Goal: Task Accomplishment & Management: Use online tool/utility

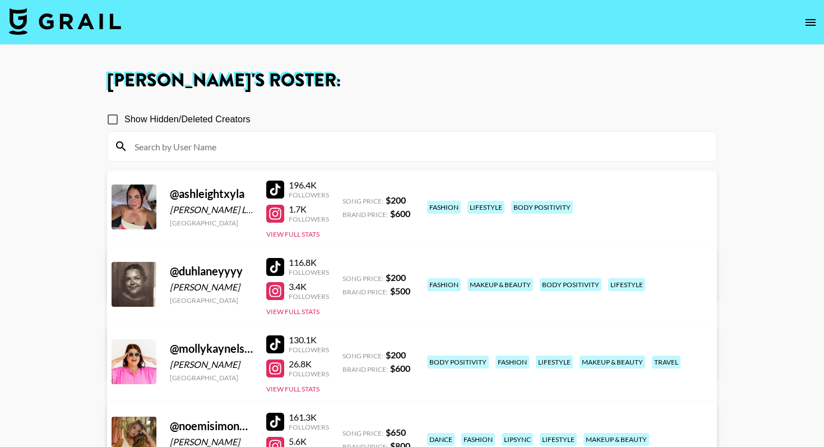
click at [81, 20] on img at bounding box center [65, 21] width 112 height 27
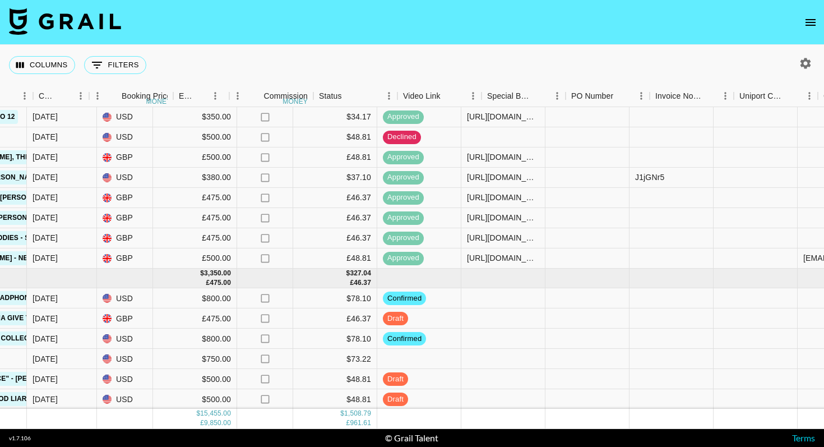
scroll to position [665, 1037]
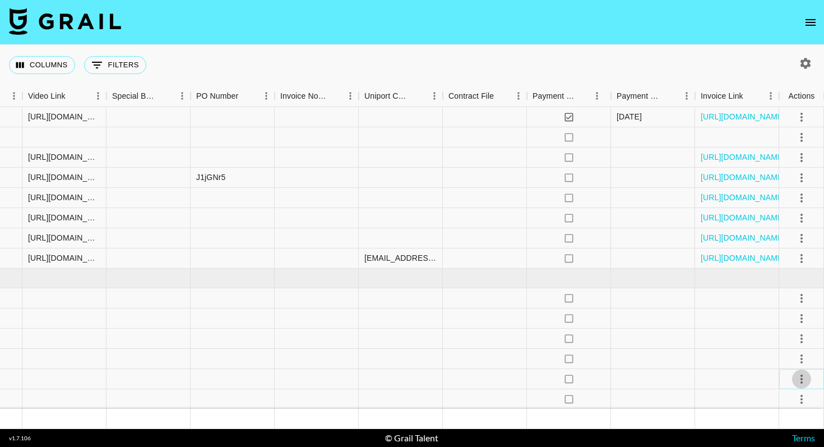
click at [802, 380] on icon "select merge strategy" at bounding box center [801, 378] width 13 height 13
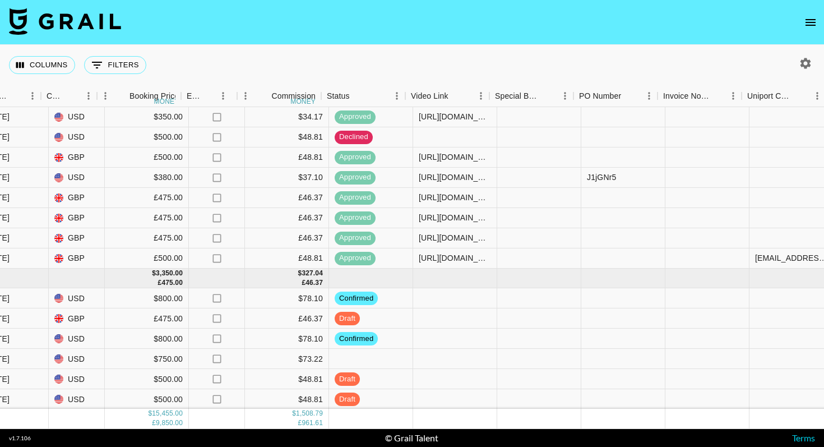
scroll to position [665, 696]
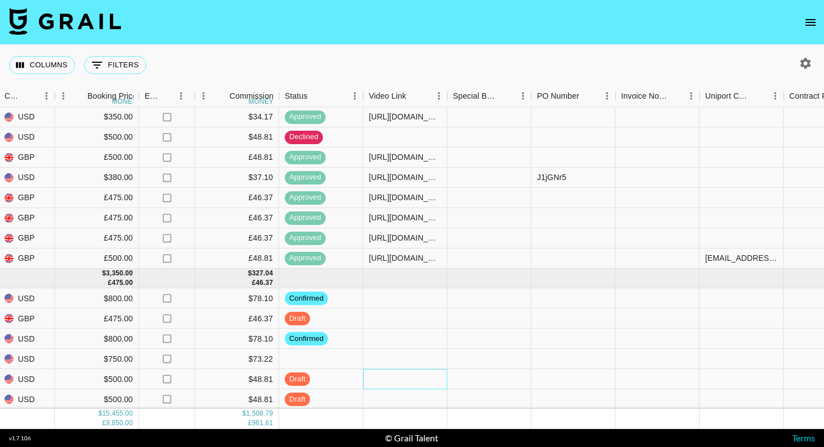
click at [409, 381] on div at bounding box center [405, 379] width 84 height 20
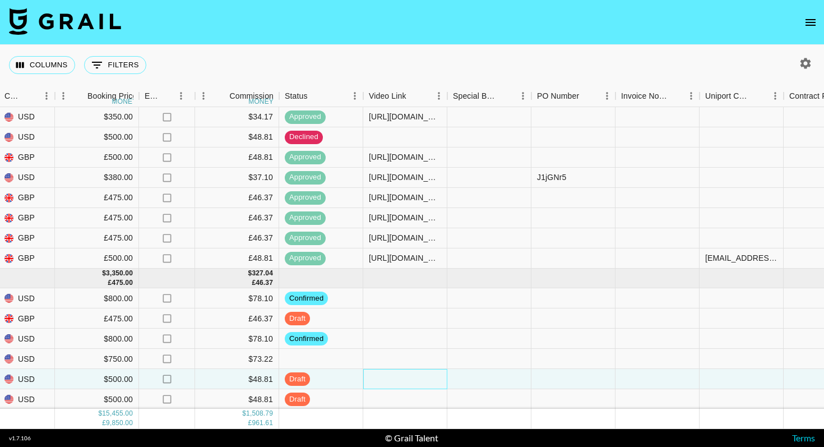
click at [409, 381] on div at bounding box center [405, 379] width 84 height 20
type input "[URL][DOMAIN_NAME]"
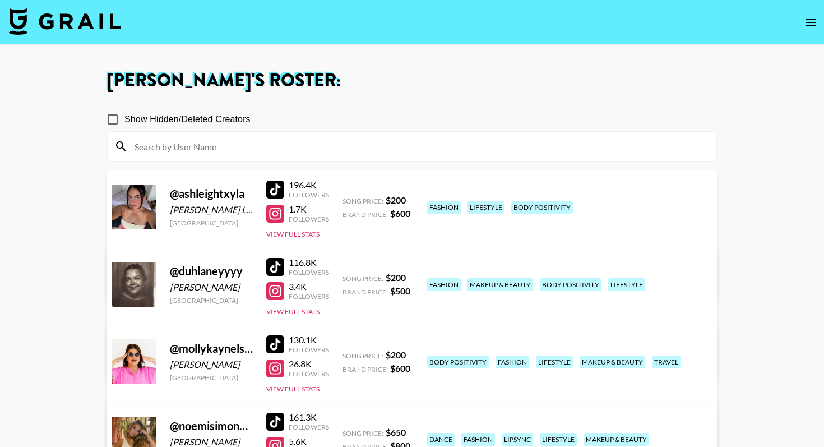
click at [81, 18] on img at bounding box center [65, 21] width 112 height 27
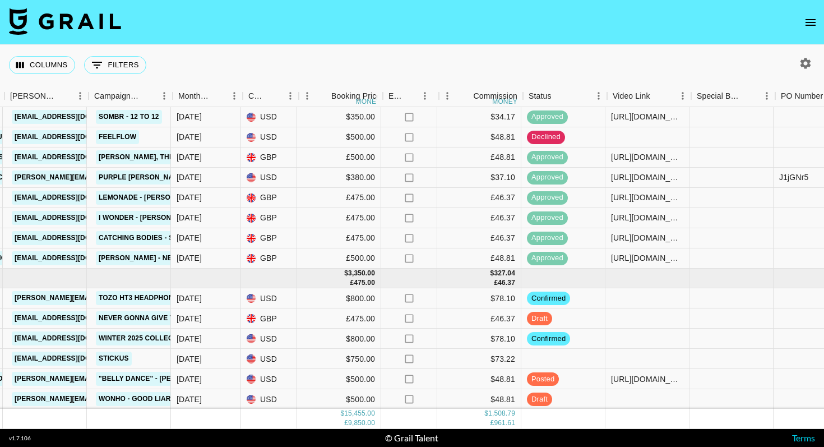
scroll to position [665, 452]
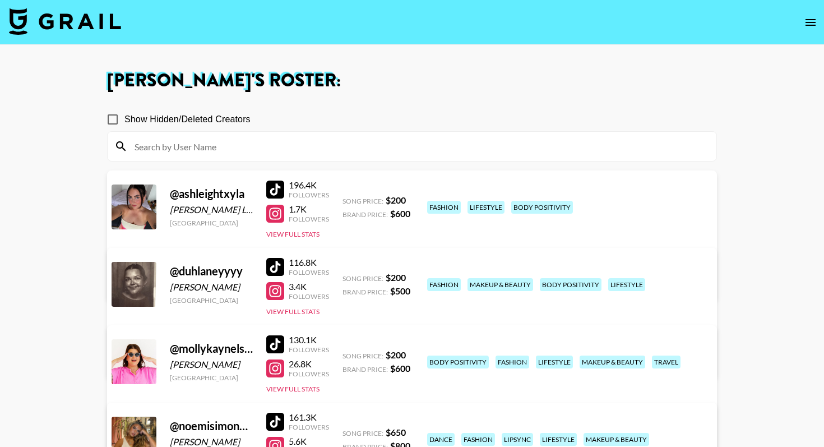
click at [66, 31] on img at bounding box center [65, 21] width 112 height 27
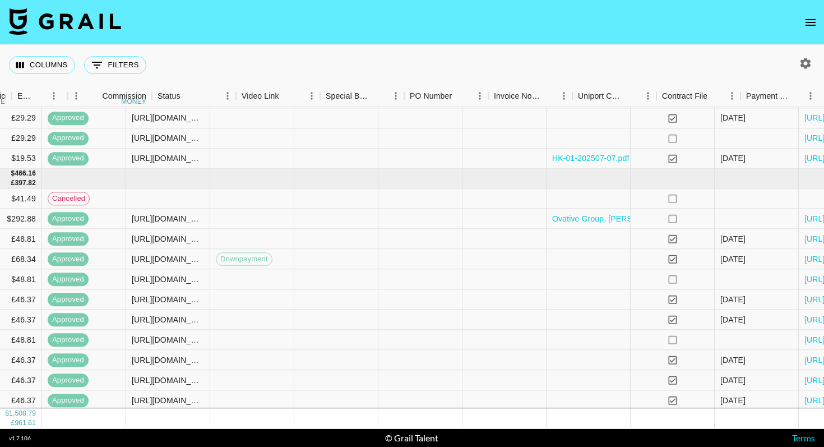
scroll to position [200, 1037]
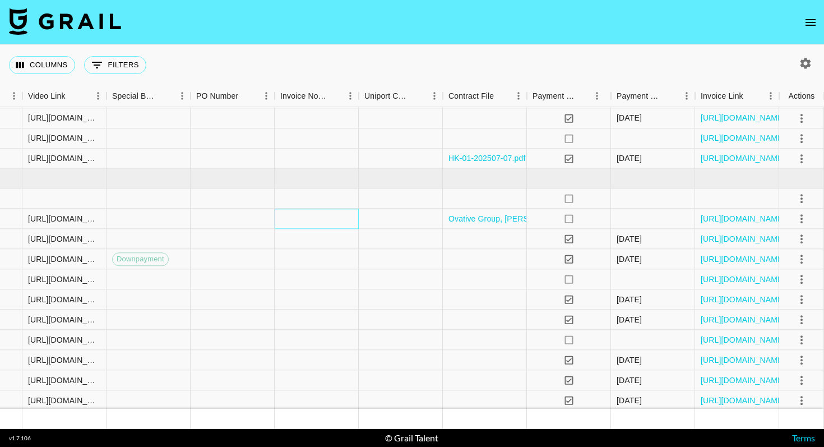
click at [332, 217] on div at bounding box center [317, 219] width 84 height 20
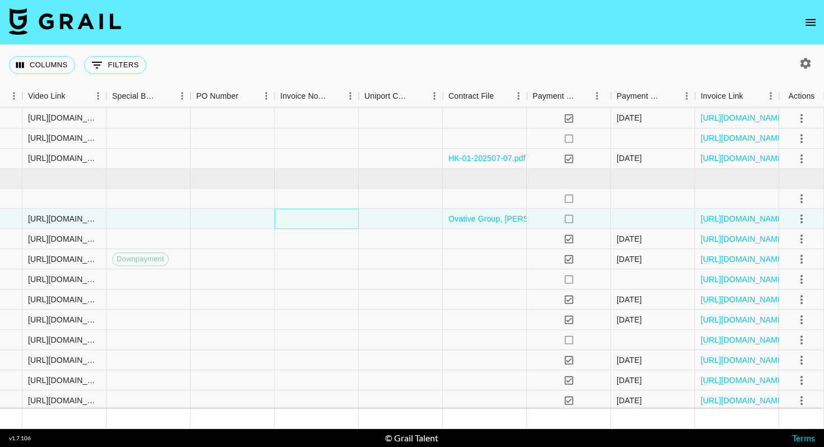
click at [332, 217] on div at bounding box center [317, 219] width 84 height 20
click at [312, 223] on div at bounding box center [317, 219] width 84 height 20
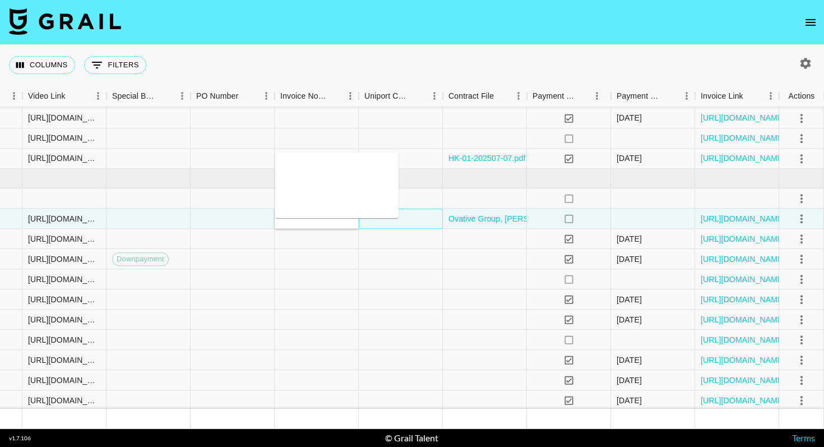
click at [405, 220] on div at bounding box center [401, 219] width 84 height 20
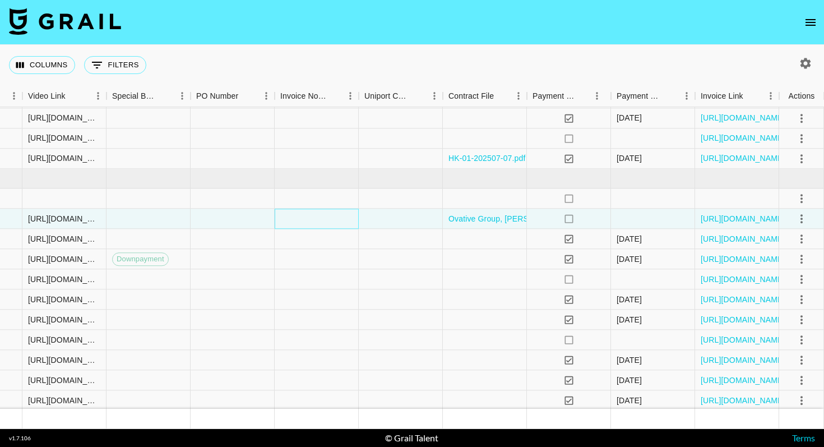
click at [305, 217] on div at bounding box center [317, 219] width 84 height 20
drag, startPoint x: 305, startPoint y: 217, endPoint x: 281, endPoint y: 216, distance: 24.1
click at [281, 216] on div at bounding box center [317, 219] width 84 height 20
click at [799, 217] on icon "select merge strategy" at bounding box center [801, 218] width 13 height 13
click at [322, 224] on div at bounding box center [317, 219] width 84 height 20
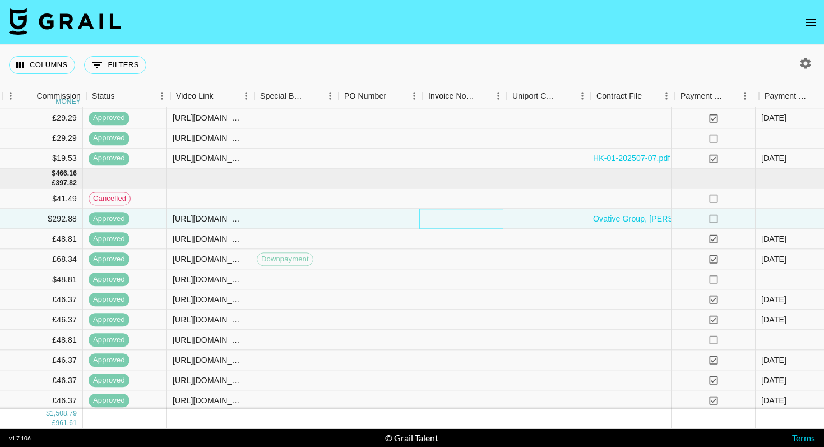
scroll to position [200, 921]
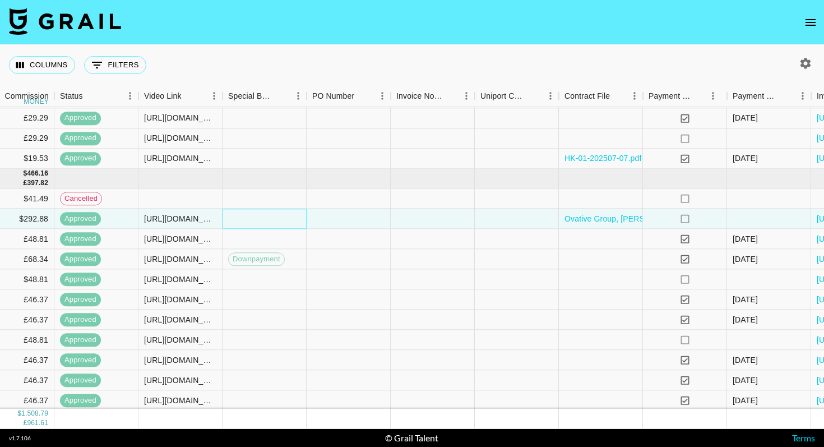
click at [259, 222] on div at bounding box center [265, 219] width 84 height 20
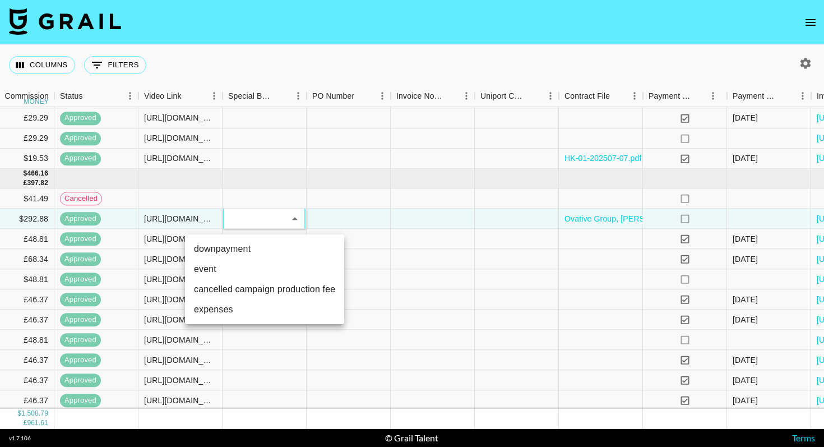
click at [344, 219] on div at bounding box center [412, 223] width 824 height 447
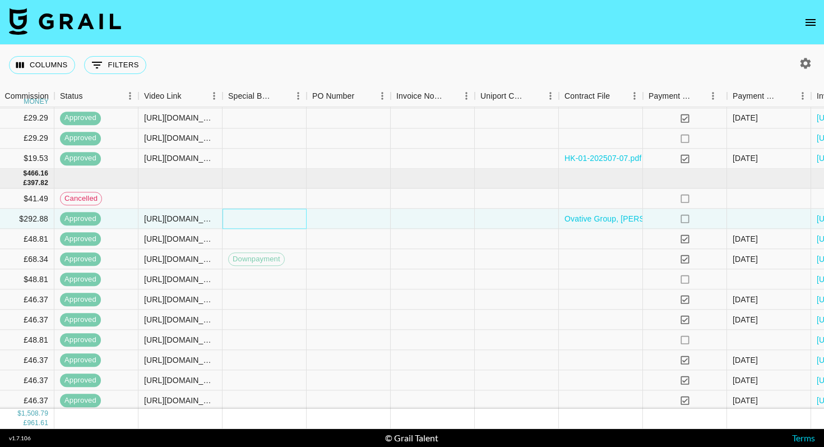
click at [295, 217] on div at bounding box center [265, 219] width 84 height 20
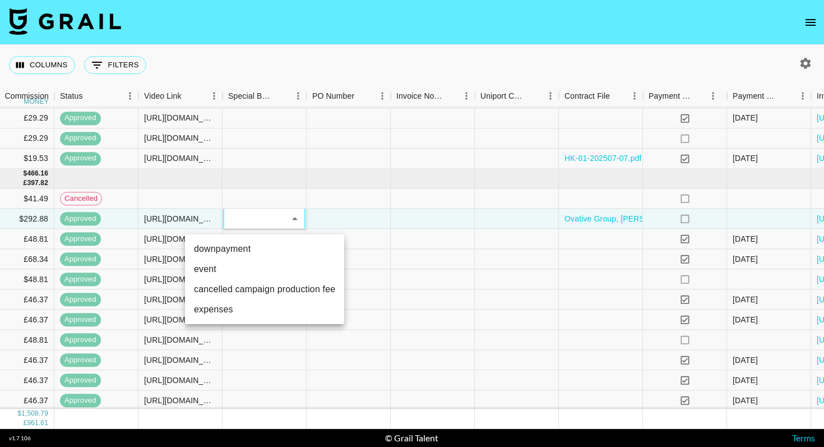
click at [350, 219] on div at bounding box center [412, 223] width 824 height 447
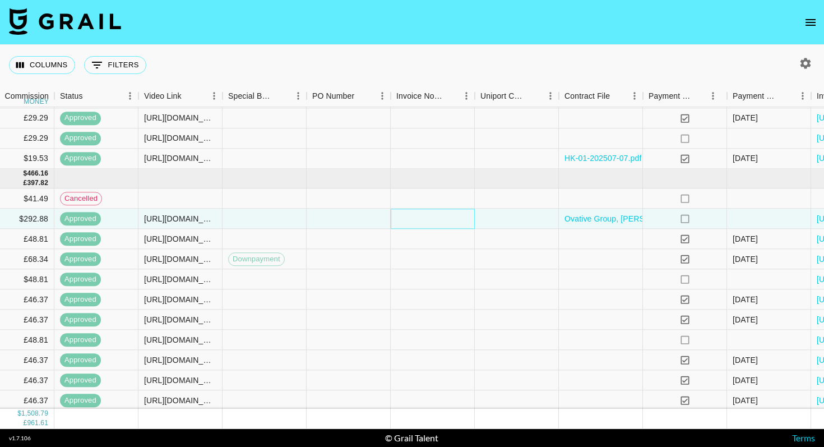
click at [451, 223] on div at bounding box center [433, 219] width 84 height 20
click at [532, 227] on div at bounding box center [517, 219] width 84 height 20
click at [425, 217] on div at bounding box center [433, 219] width 84 height 20
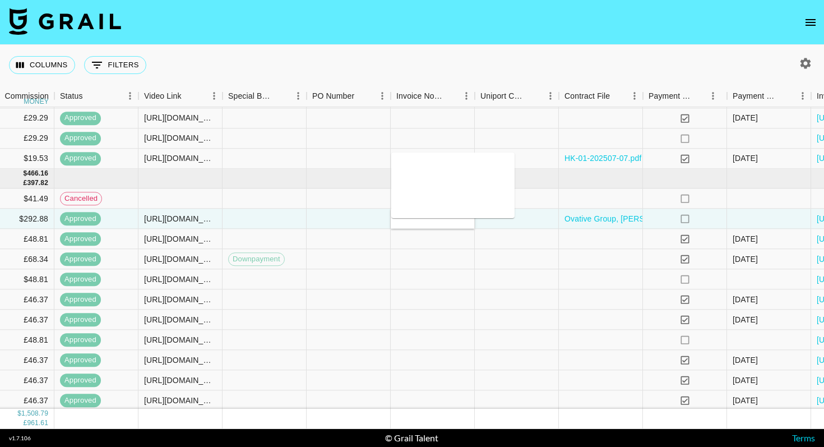
click at [415, 184] on textarea at bounding box center [453, 185] width 114 height 52
paste textarea "Bill To Ovative Group 729 N Washington Ave Floor 10 Minneapolis, MN 55401 Invoi…"
type textarea "Bill To Ovative Group 729 N Washington Ave Floor 10 Minneapolis, MN 55401 Invoi…"
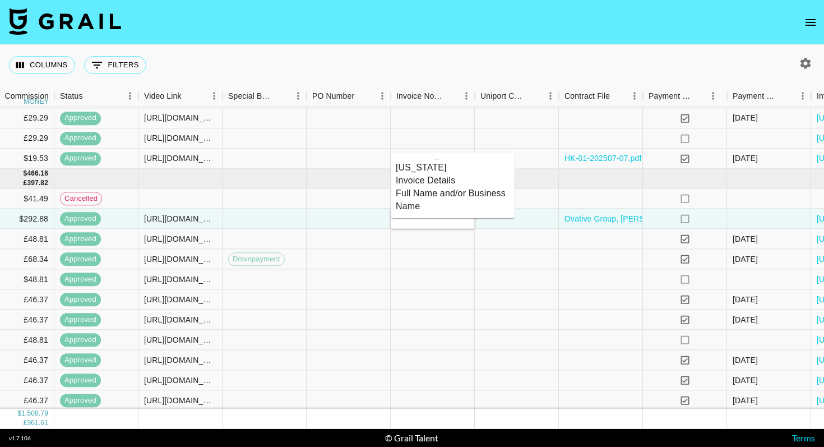
click at [396, 192] on textarea "Bill To Ovative Group 729 N Washington Ave Floor 10 Minneapolis, MN 55401 Invoi…" at bounding box center [453, 185] width 114 height 52
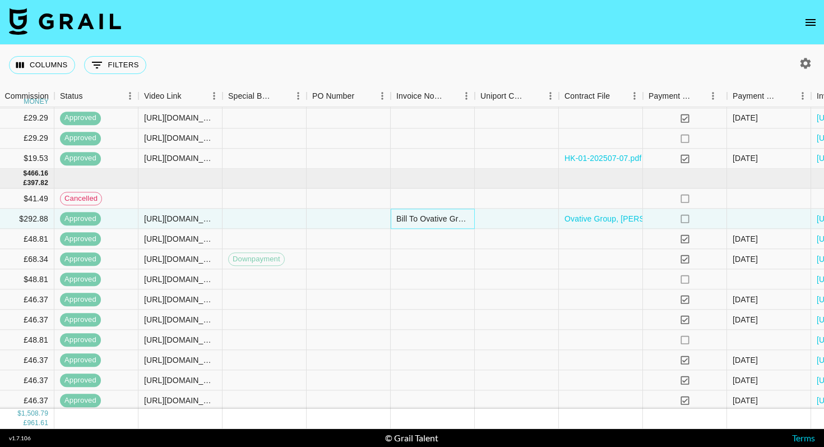
click at [415, 221] on div "Bill To Ovative Group 729 N Washington Ave Floor 10 Minneapolis, MN 55401 Invoi…" at bounding box center [432, 218] width 72 height 11
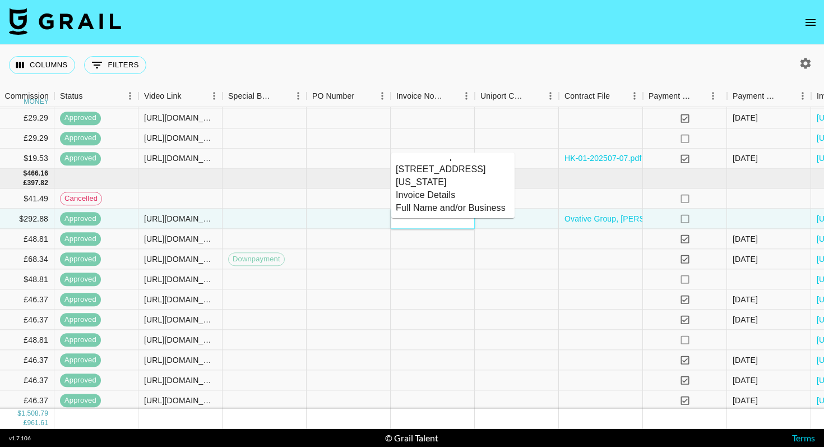
scroll to position [0, 0]
click at [429, 165] on textarea "Bill To Ovative Group 729 N Washington Ave Floor 10 Minneapolis, MN 55401 Invoi…" at bounding box center [453, 185] width 114 height 52
click at [459, 184] on textarea "Bill To: Ovative Group 729 N Washington Ave Floor 10 Minneapolis, MN 55401 Invo…" at bounding box center [453, 185] width 114 height 52
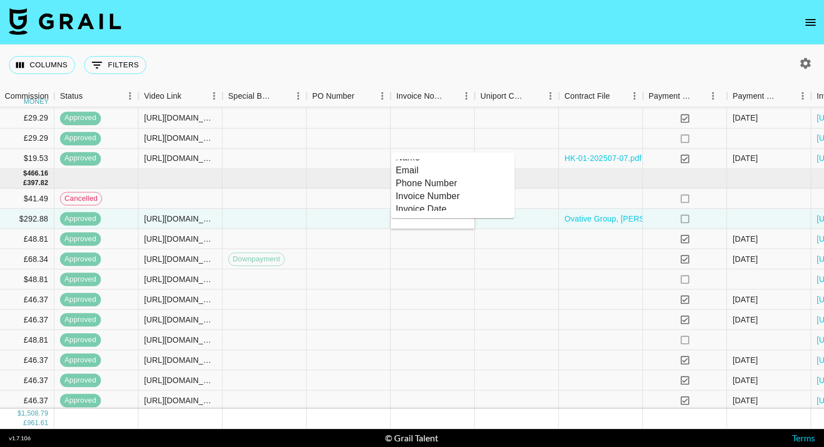
click at [451, 180] on textarea "Bill To: Ovative Group 729 N Washington Ave Floor 10 Minneapolis, MN 55401 Invo…" at bounding box center [453, 185] width 114 height 52
click at [444, 203] on textarea "Bill To: Ovative Group 729 N Washington Ave Floor 10 Minneapolis, MN 55401 Invo…" at bounding box center [453, 185] width 114 height 52
click at [441, 205] on textarea "Bill To: Ovative Group 729 N Washington Ave Floor 10 Minneapolis, MN 55401 Invo…" at bounding box center [453, 185] width 114 height 52
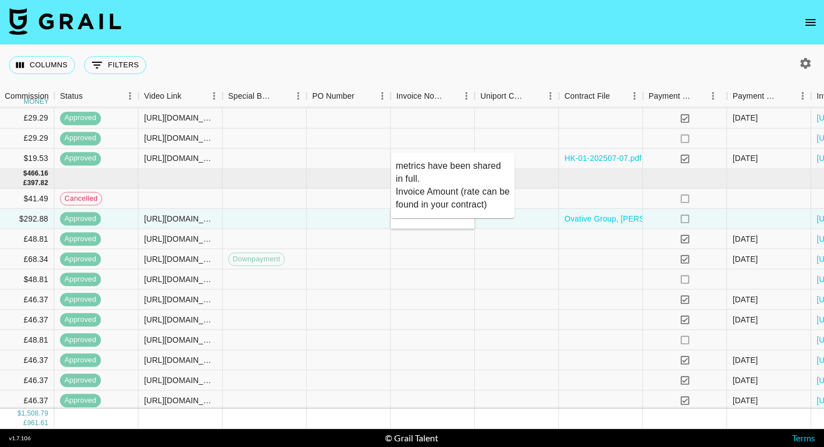
drag, startPoint x: 396, startPoint y: 197, endPoint x: 482, endPoint y: 206, distance: 86.8
click at [482, 206] on textarea "Bill To: Ovative Group 729 N Washington Ave Floor 10 Minneapolis, MN 55401 Invo…" at bounding box center [453, 185] width 114 height 52
type textarea "Bill To: Ovative Group 729 N Washington Ave Floor 10 Minneapolis, MN 55401"
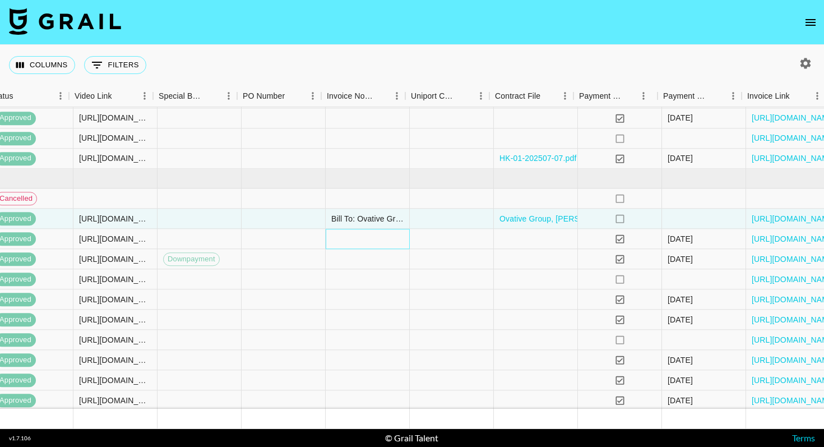
scroll to position [200, 1037]
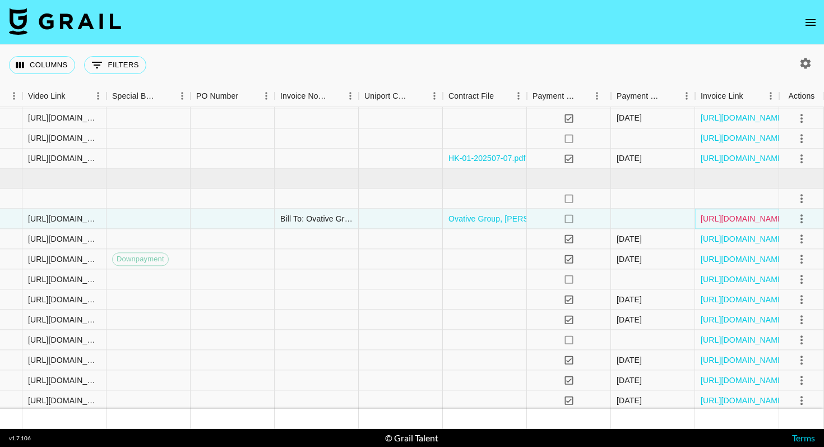
click at [734, 216] on link "[URL][DOMAIN_NAME]" at bounding box center [743, 218] width 85 height 11
